Goal: Check status: Check status

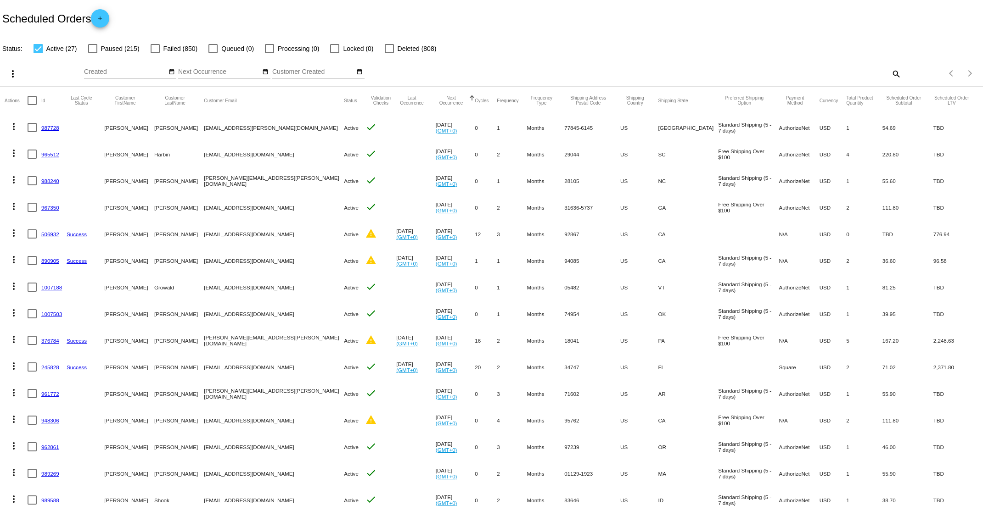
click at [890, 73] on mat-icon "search" at bounding box center [895, 74] width 11 height 14
click at [685, 68] on input "Search" at bounding box center [778, 71] width 245 height 7
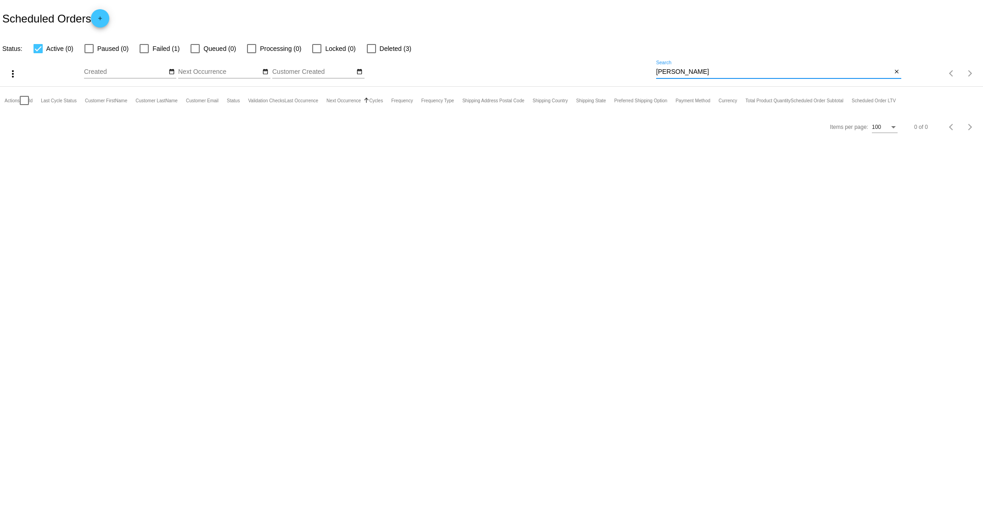
type input "[PERSON_NAME]"
click at [91, 48] on div at bounding box center [88, 48] width 9 height 9
click at [89, 53] on input "Paused (0)" at bounding box center [89, 53] width 0 height 0
checkbox input "true"
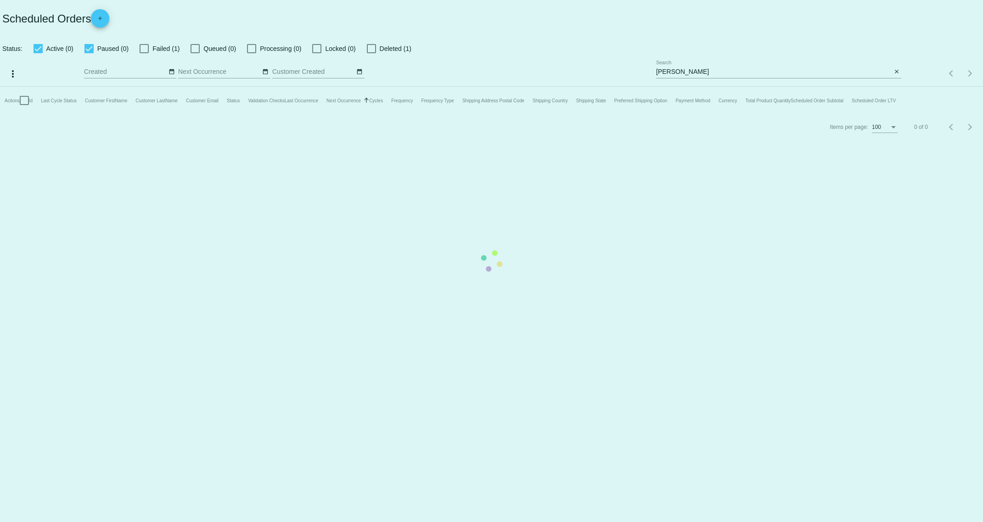
click at [140, 87] on mat-table "Actions Id Last Cycle Status Customer FirstName Customer LastName Customer Emai…" at bounding box center [491, 101] width 983 height 28
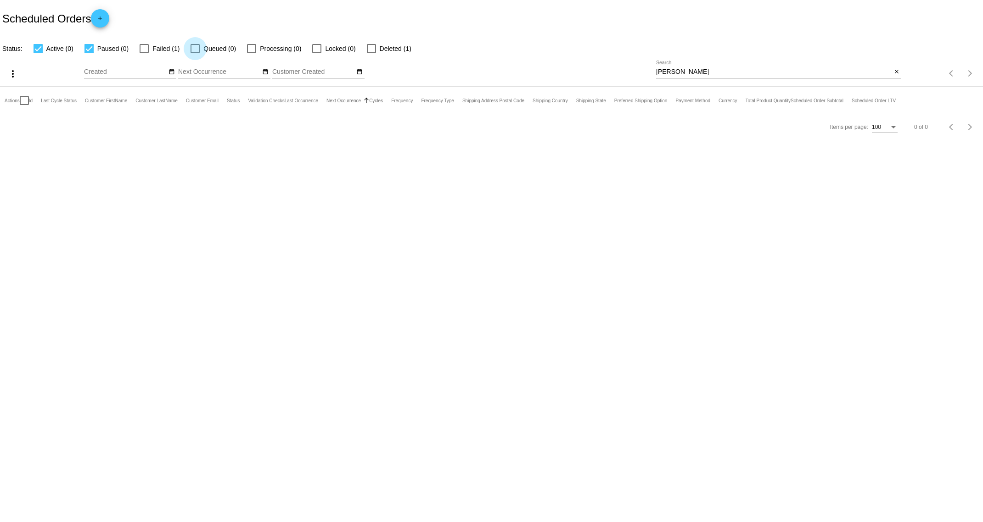
click at [198, 51] on div at bounding box center [195, 48] width 9 height 9
click at [195, 53] on input "Queued (0)" at bounding box center [195, 53] width 0 height 0
checkbox input "true"
click at [142, 50] on app-dashboard-scheduled-orders "Scheduled Orders add Status: Active (0) Paused (0) Failed (1) Queued (0) Proces…" at bounding box center [491, 70] width 983 height 140
click at [137, 49] on mat-checkbox "Failed (1)" at bounding box center [154, 48] width 51 height 11
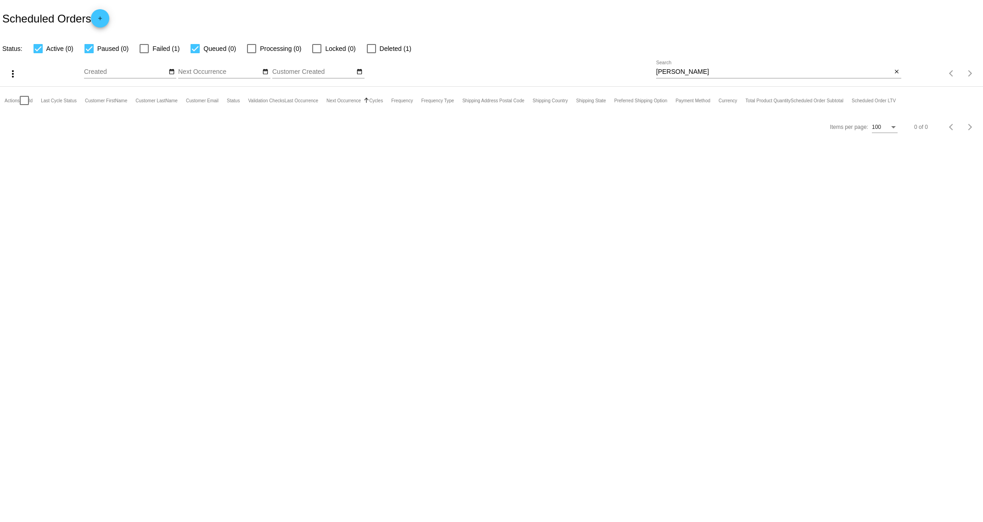
click at [144, 47] on div at bounding box center [144, 48] width 9 height 9
click at [144, 53] on input "Failed (1)" at bounding box center [144, 53] width 0 height 0
checkbox input "true"
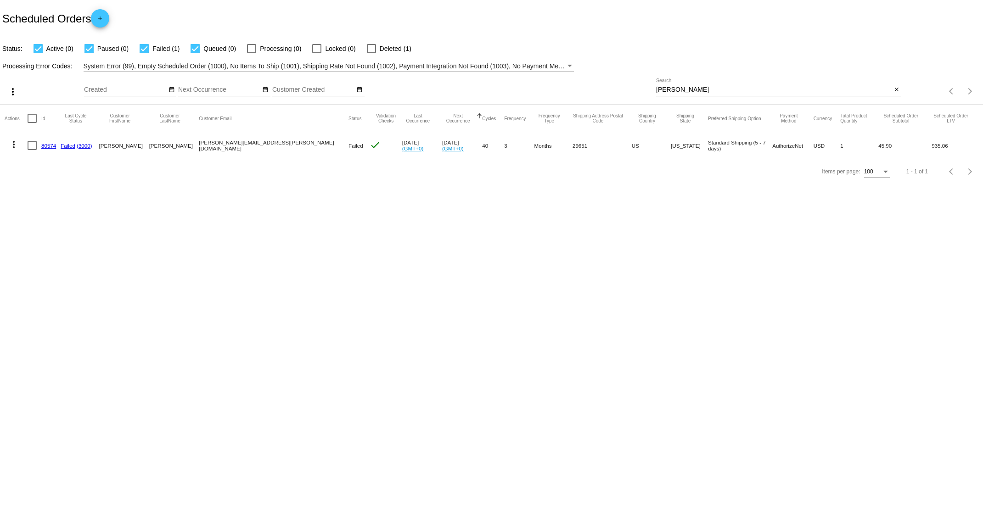
click at [51, 145] on link "80574" at bounding box center [48, 146] width 15 height 6
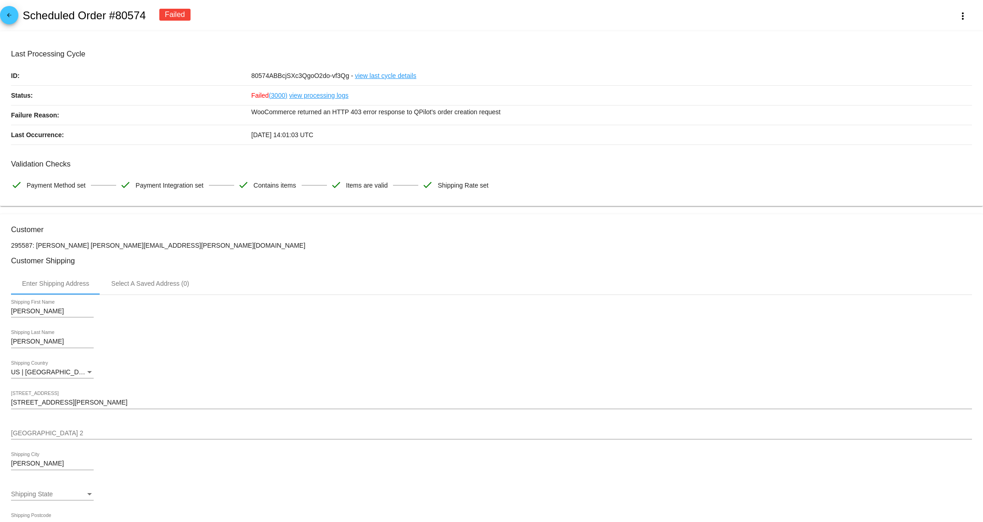
click at [315, 95] on link "view processing logs" at bounding box center [318, 95] width 59 height 19
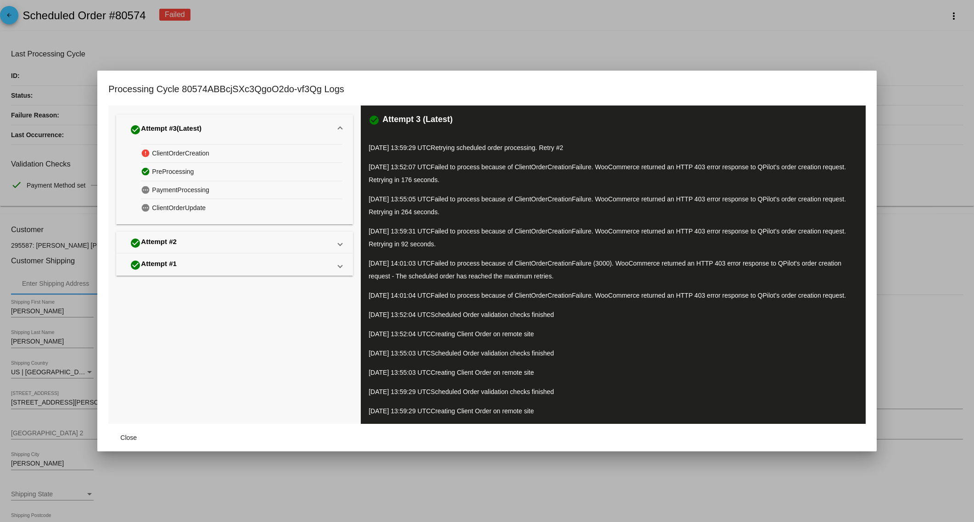
drag, startPoint x: 698, startPoint y: 35, endPoint x: 679, endPoint y: 40, distance: 20.4
click at [698, 35] on div at bounding box center [487, 261] width 974 height 522
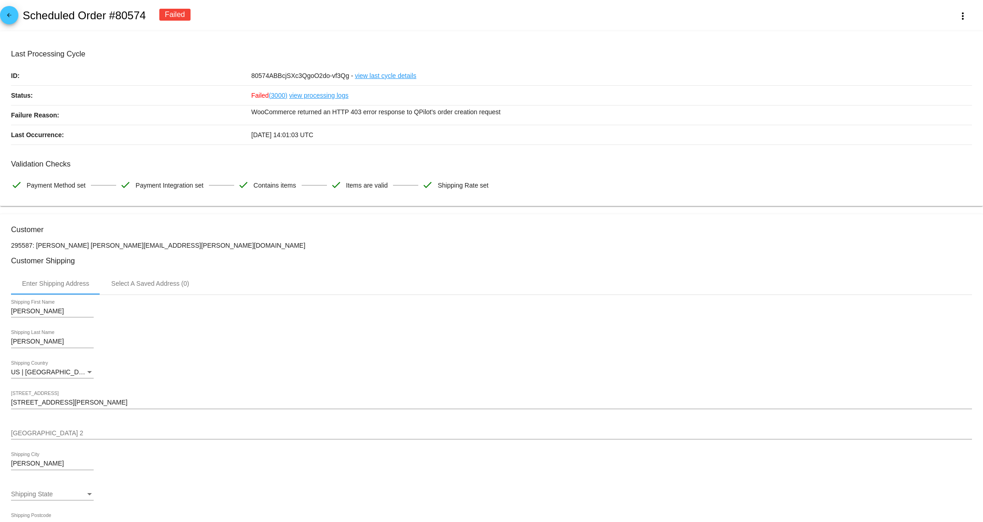
click at [364, 76] on link "view last cycle details" at bounding box center [386, 75] width 62 height 19
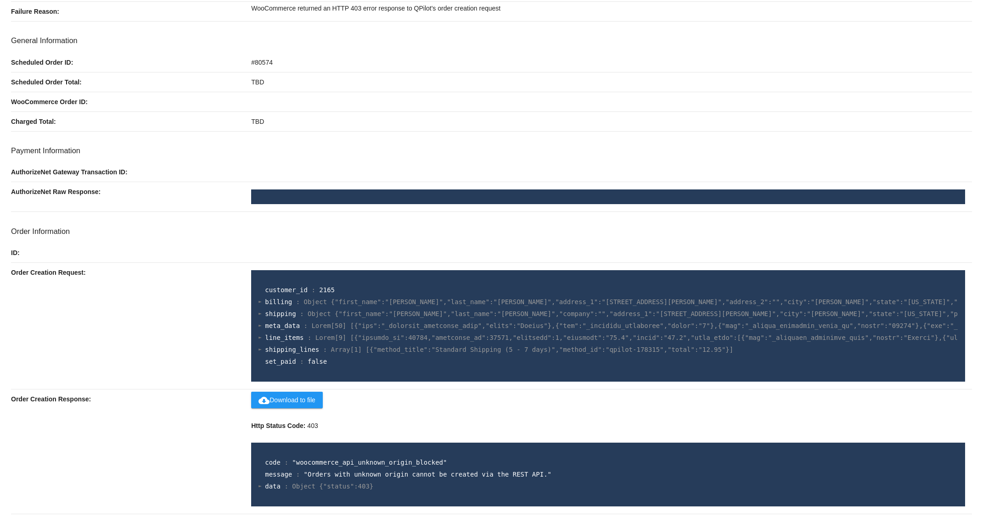
scroll to position [106, 0]
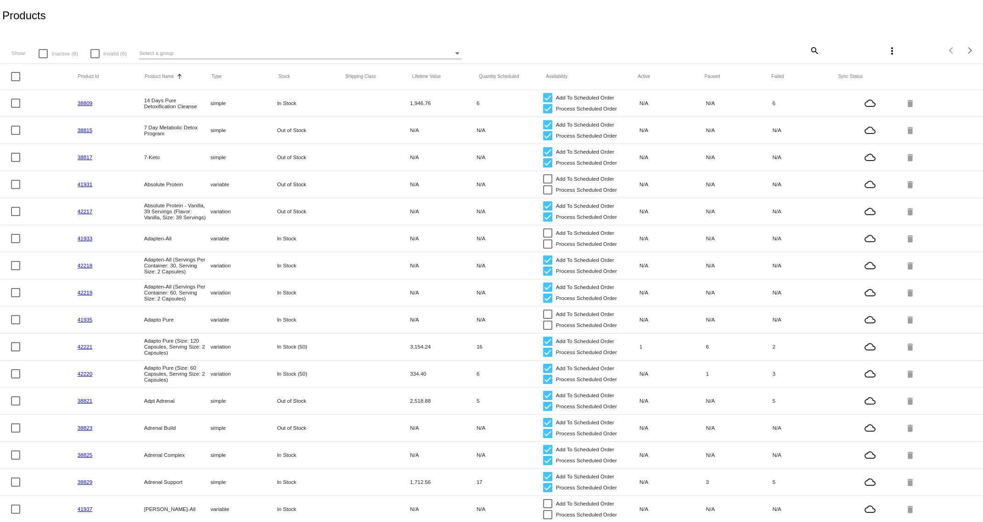
click at [809, 49] on mat-icon "search" at bounding box center [814, 50] width 11 height 14
drag, startPoint x: 721, startPoint y: 51, endPoint x: 714, endPoint y: 47, distance: 8.0
click at [714, 47] on input "Search" at bounding box center [737, 48] width 163 height 7
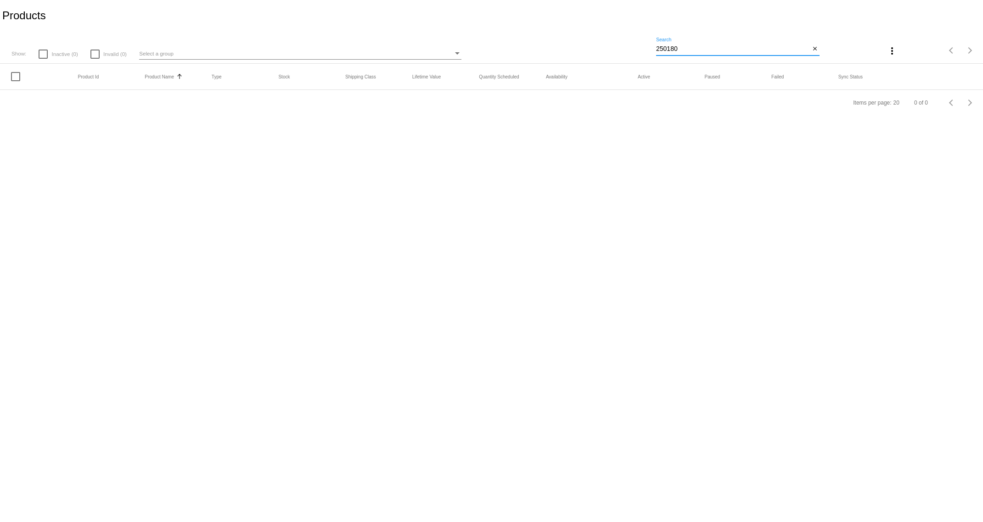
drag, startPoint x: 683, startPoint y: 47, endPoint x: 513, endPoint y: 16, distance: 172.6
click at [554, 35] on div "Show: Inactive (0) Invalid (0) Select a group 250180 Search close more_vert Ite…" at bounding box center [491, 47] width 983 height 33
type input "reacted magnesium"
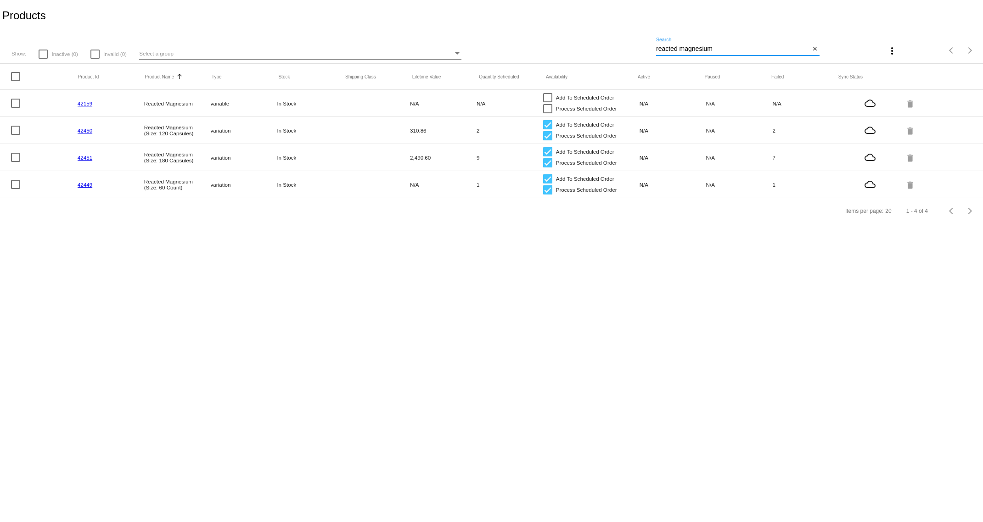
click at [87, 161] on link "42451" at bounding box center [85, 158] width 15 height 6
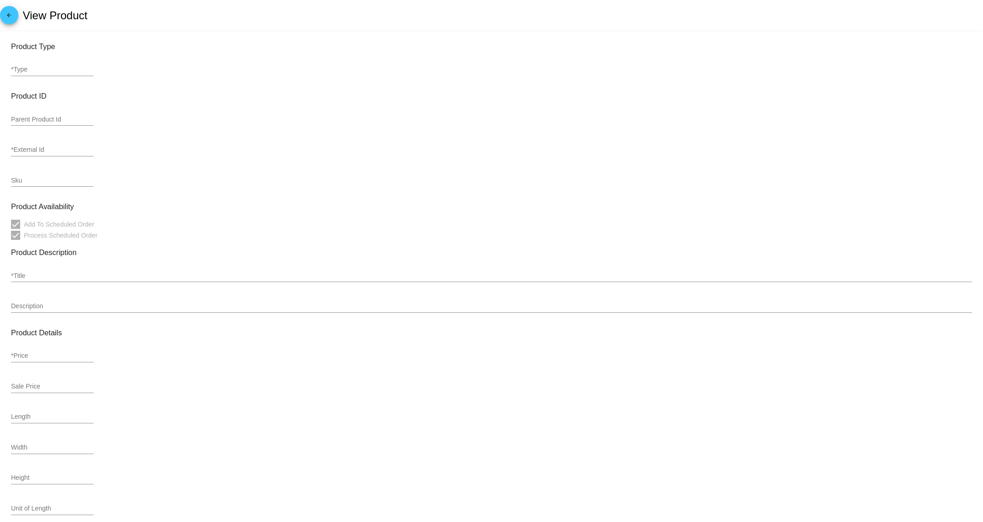
type input "variation"
type input "206365"
type input "42451"
type input "ORTHO-250180"
type input "Reacted Magnesium (Size: 180 Capsules)"
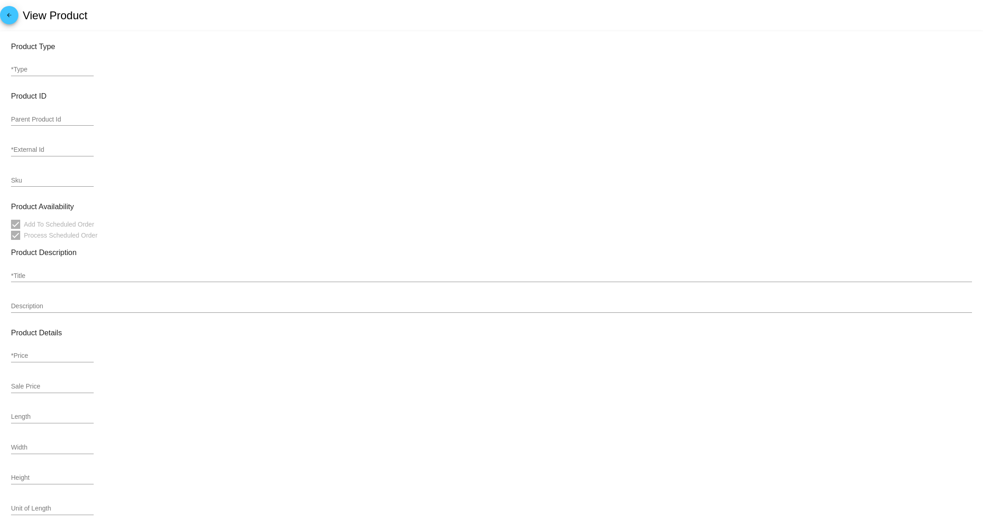
type input "45.9"
type input "In Stock"
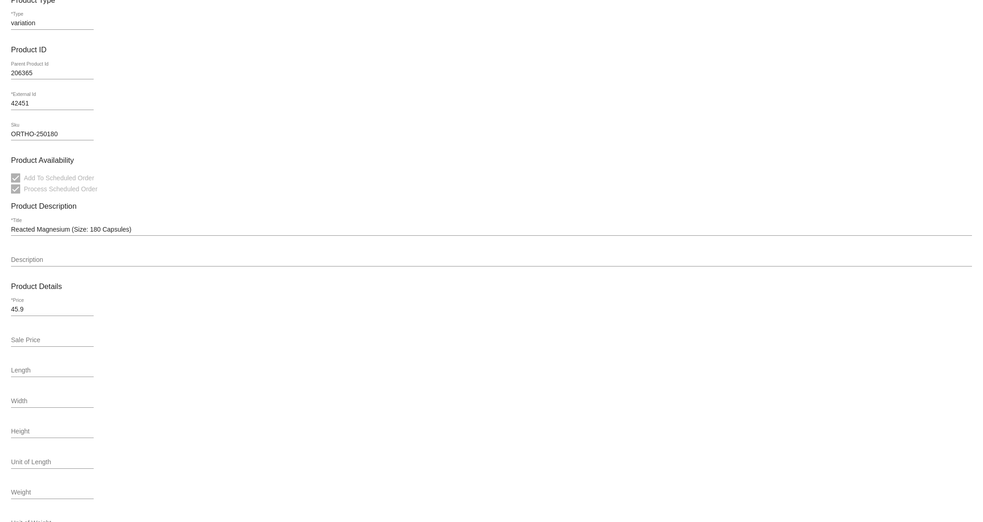
scroll to position [22, 0]
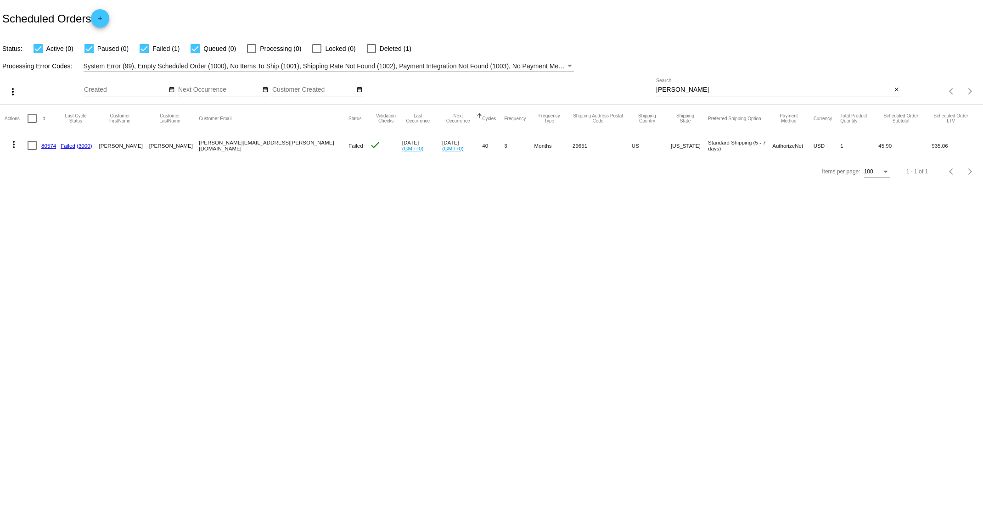
click at [90, 46] on div at bounding box center [88, 48] width 9 height 9
click at [89, 53] on input "Paused (0)" at bounding box center [89, 53] width 0 height 0
checkbox input "false"
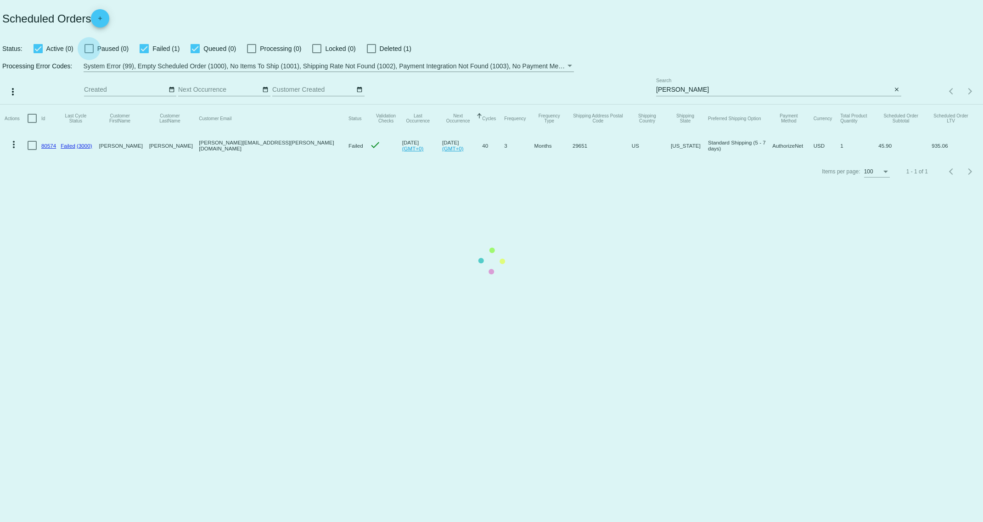
click at [93, 50] on app-dashboard-scheduled-orders "Scheduled Orders add Status: Active (0) Paused (0) Failed (1) Queued (0) Proces…" at bounding box center [491, 92] width 983 height 185
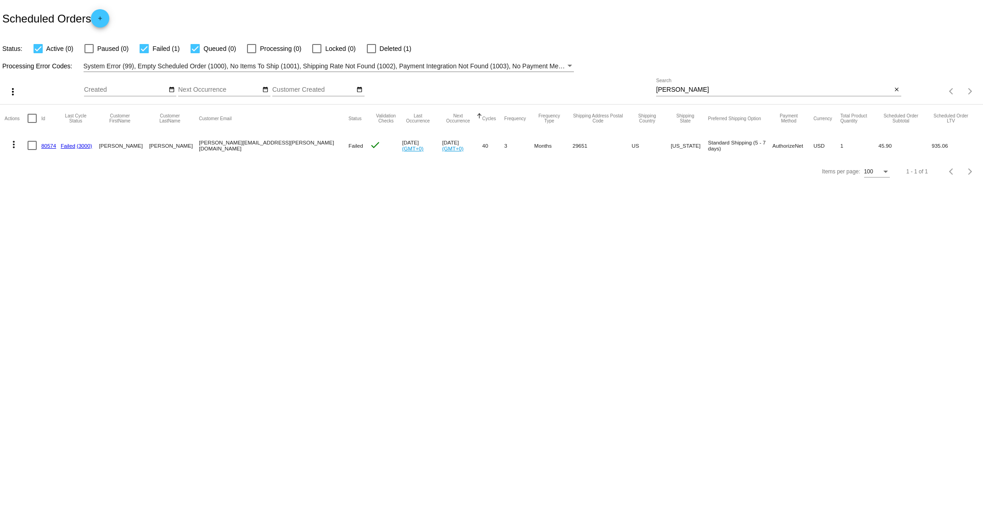
click at [44, 145] on link "80574" at bounding box center [48, 146] width 15 height 6
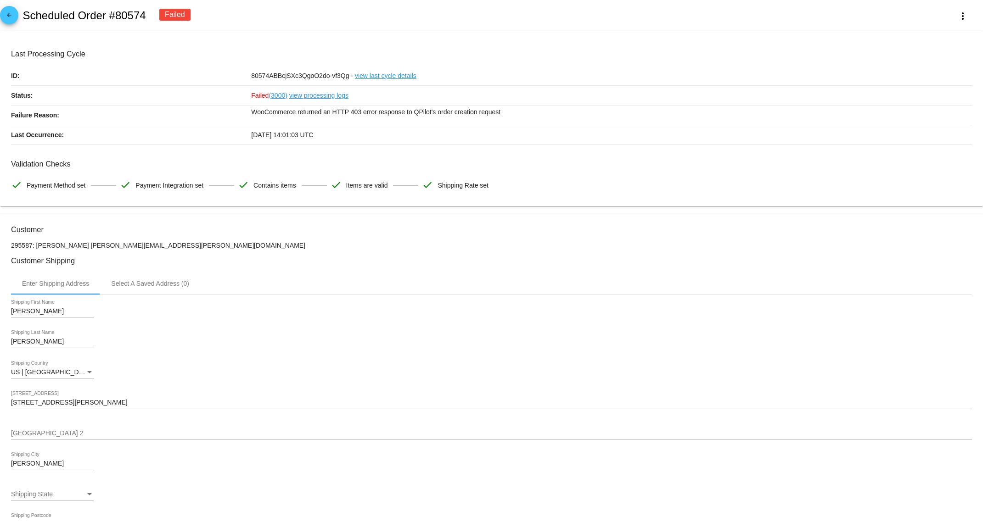
click at [367, 77] on link "view last cycle details" at bounding box center [386, 75] width 62 height 19
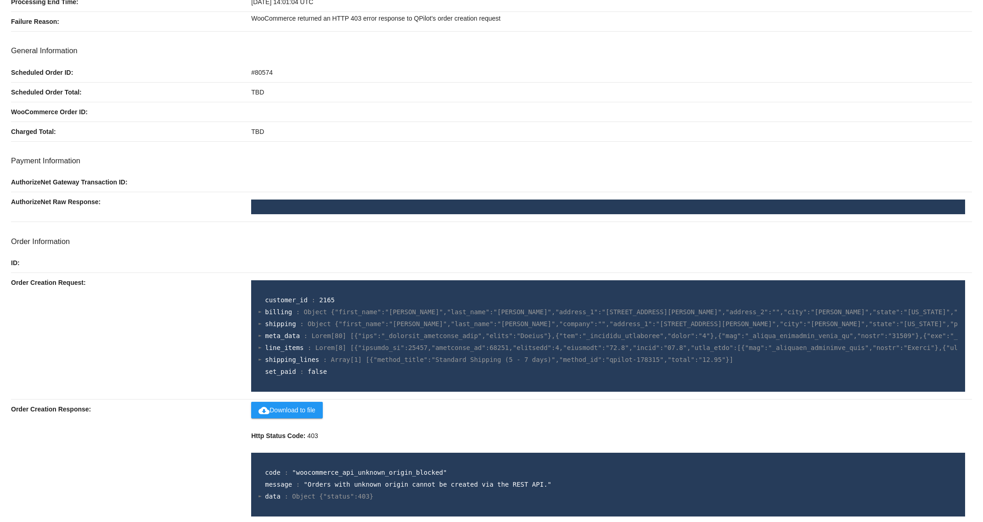
scroll to position [106, 0]
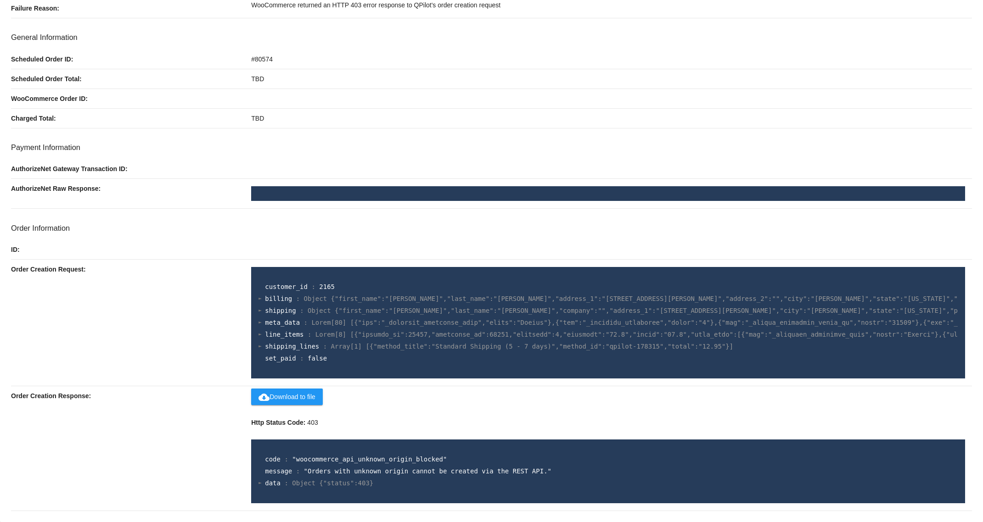
click at [299, 399] on span "cloud_download Download to file" at bounding box center [286, 396] width 57 height 7
click at [123, 321] on div "Order Creation Request:" at bounding box center [131, 323] width 240 height 126
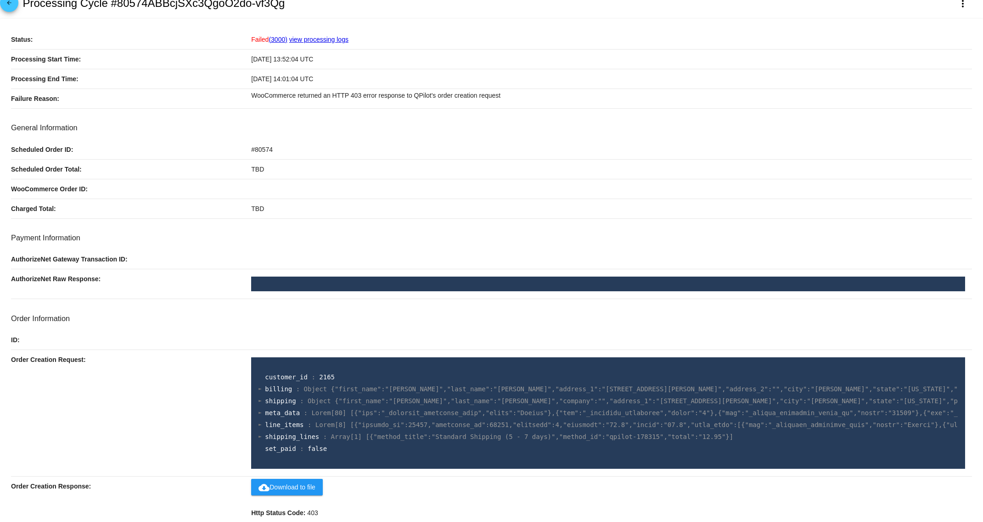
scroll to position [0, 0]
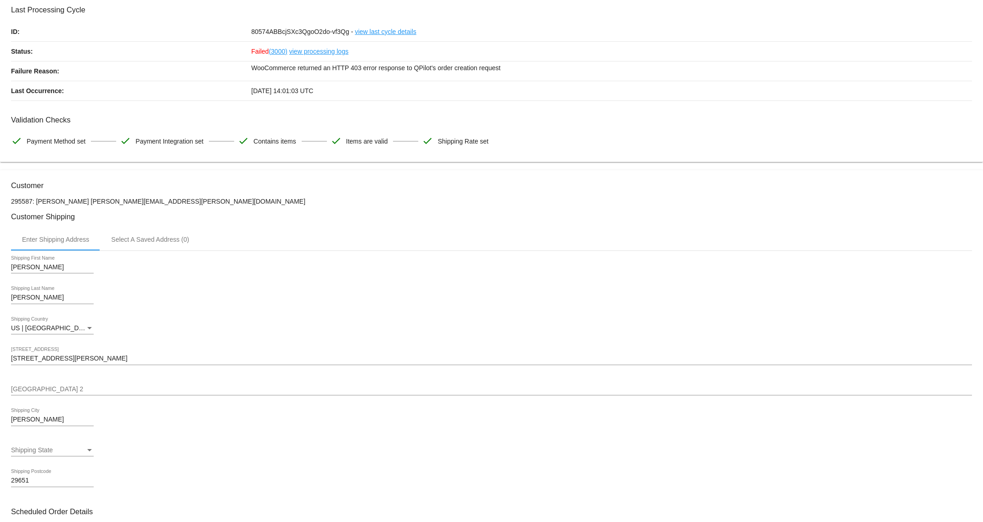
scroll to position [40, 0]
